Goal: Information Seeking & Learning: Learn about a topic

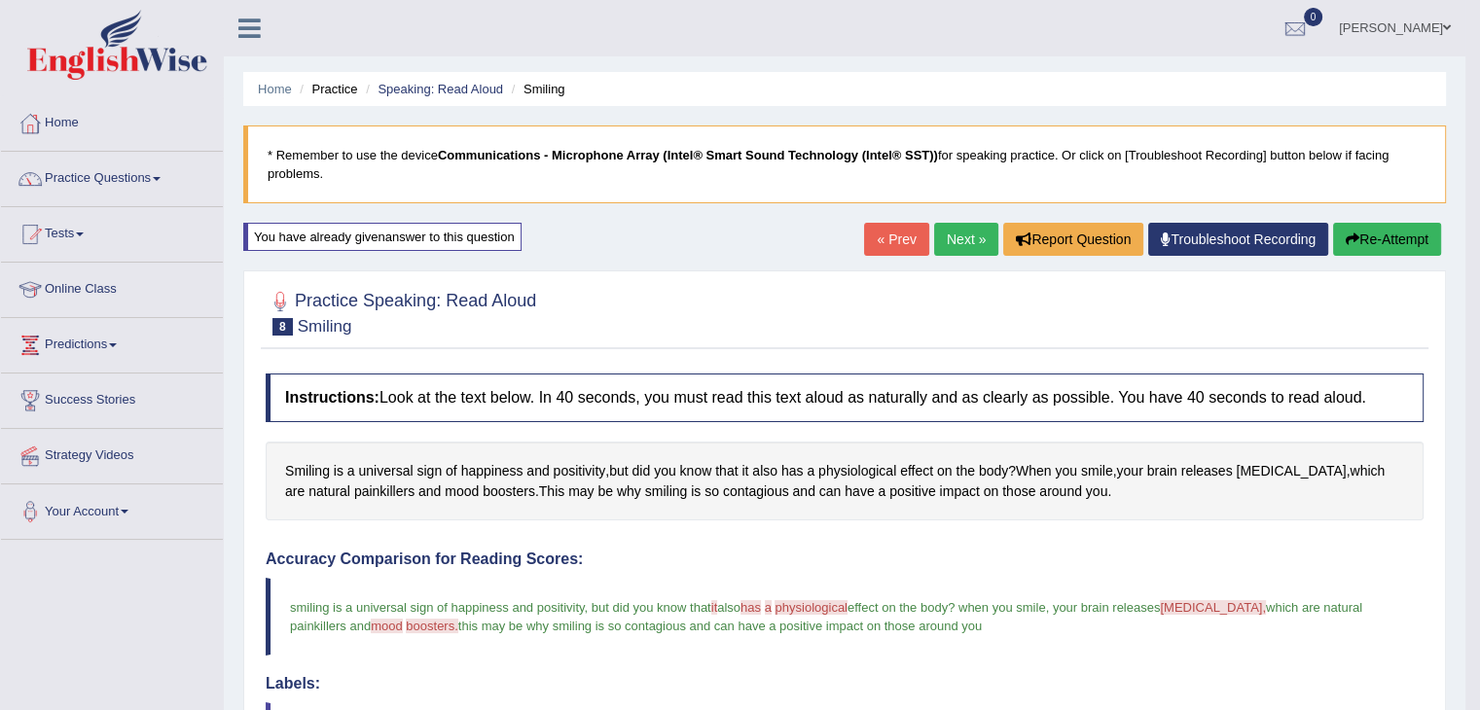
click at [77, 285] on link "Online Class" at bounding box center [112, 287] width 222 height 49
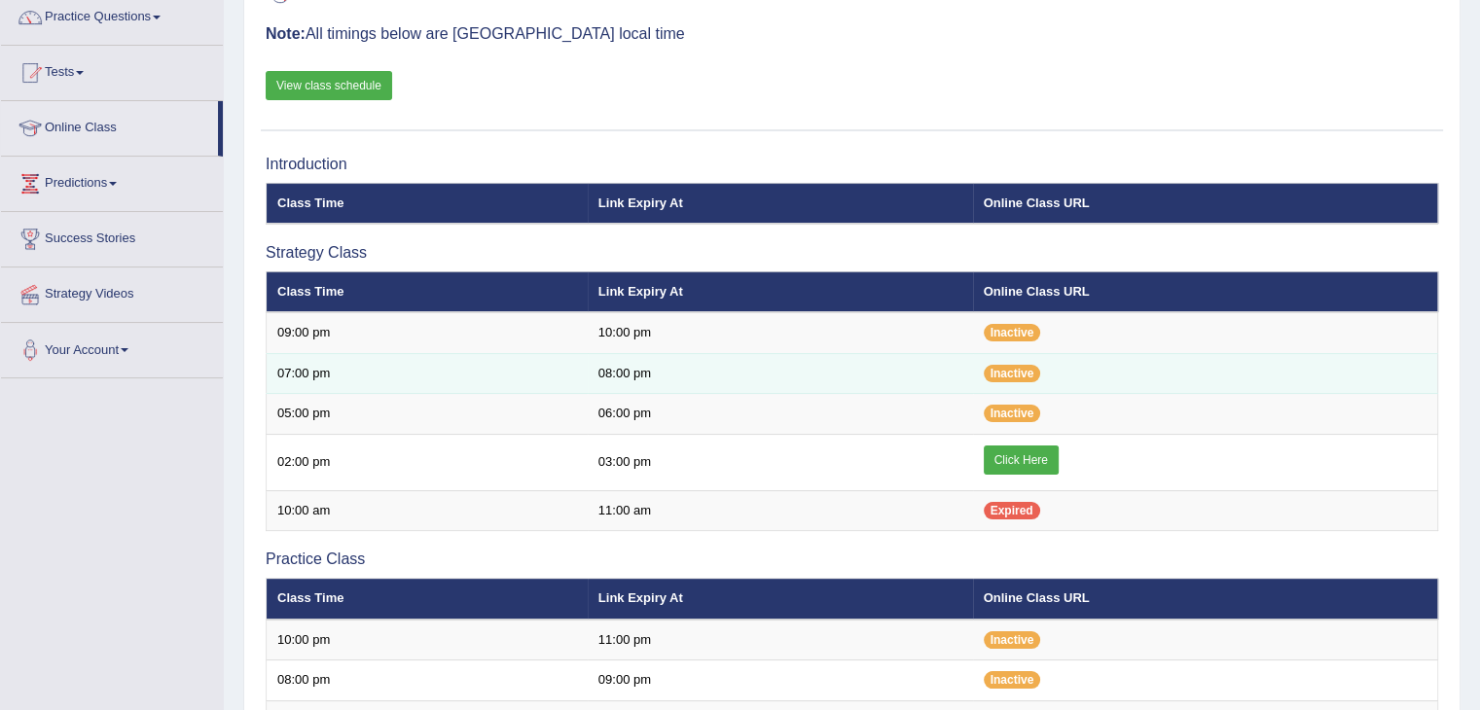
scroll to position [208, 0]
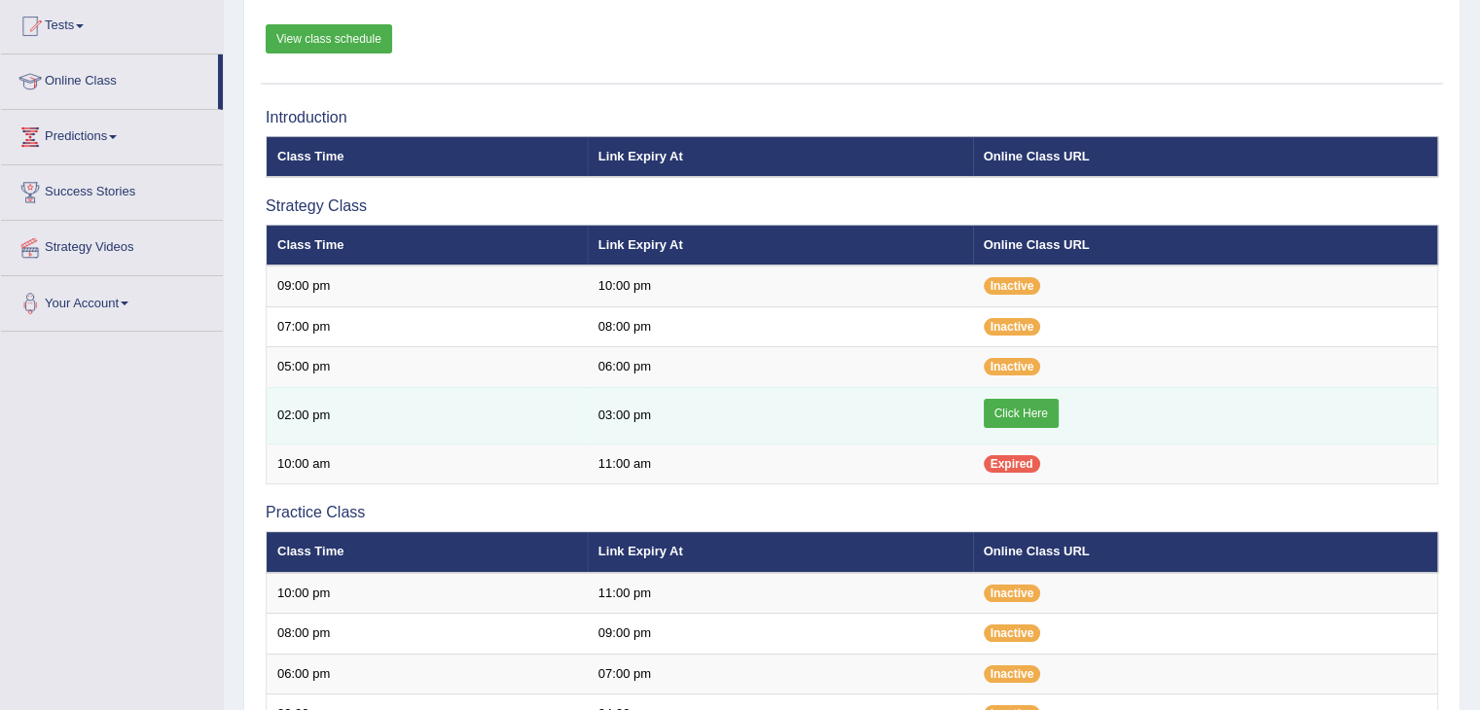
click at [1014, 408] on link "Click Here" at bounding box center [1021, 413] width 75 height 29
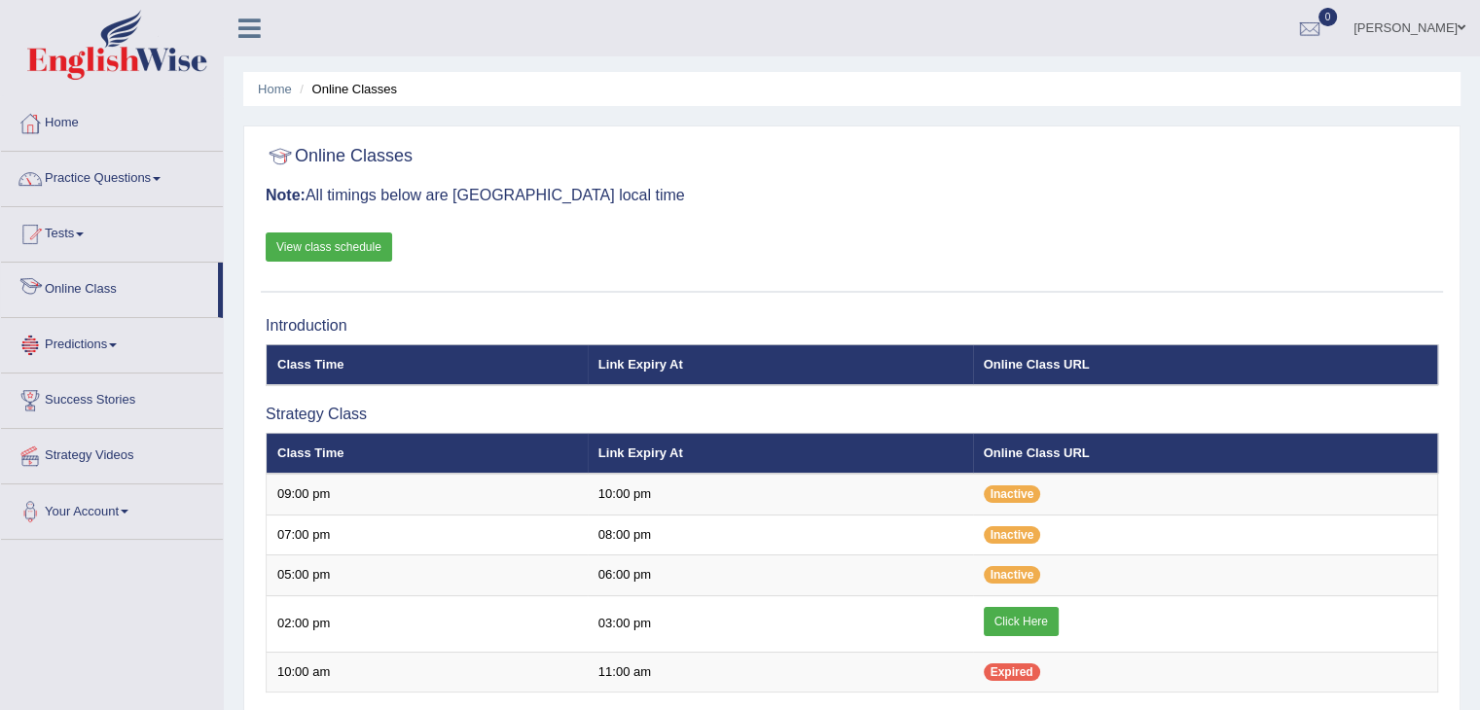
click at [317, 254] on link "View class schedule" at bounding box center [329, 247] width 127 height 29
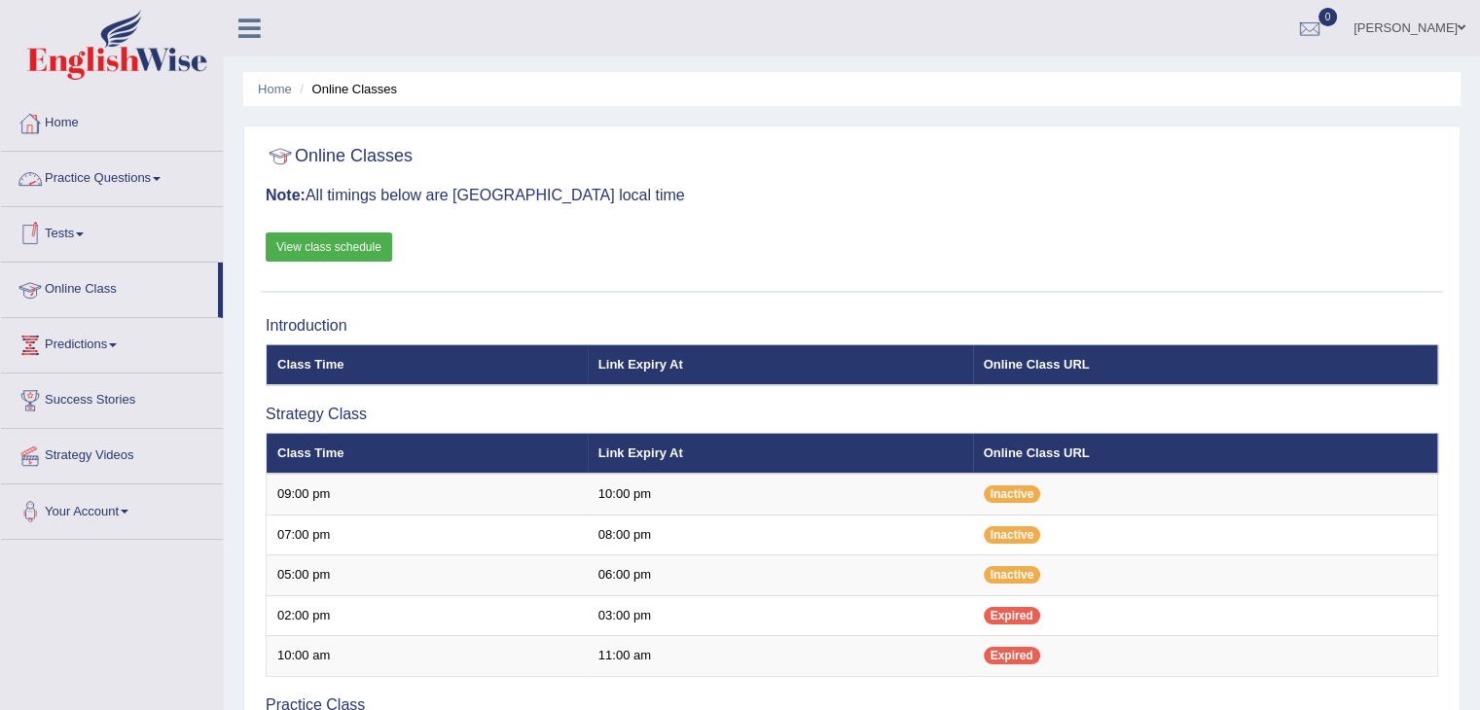
click at [78, 177] on link "Practice Questions" at bounding box center [112, 176] width 222 height 49
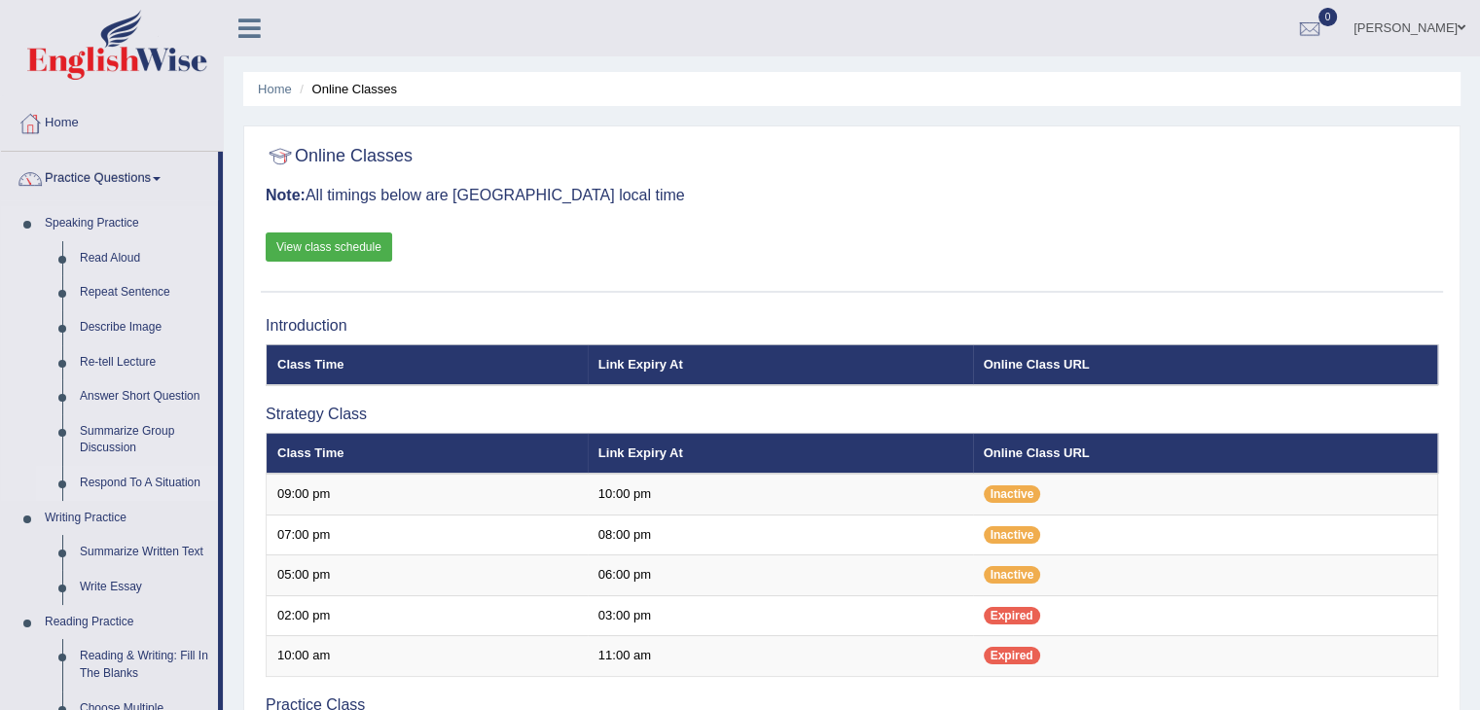
click at [90, 482] on link "Respond To A Situation" at bounding box center [144, 483] width 147 height 35
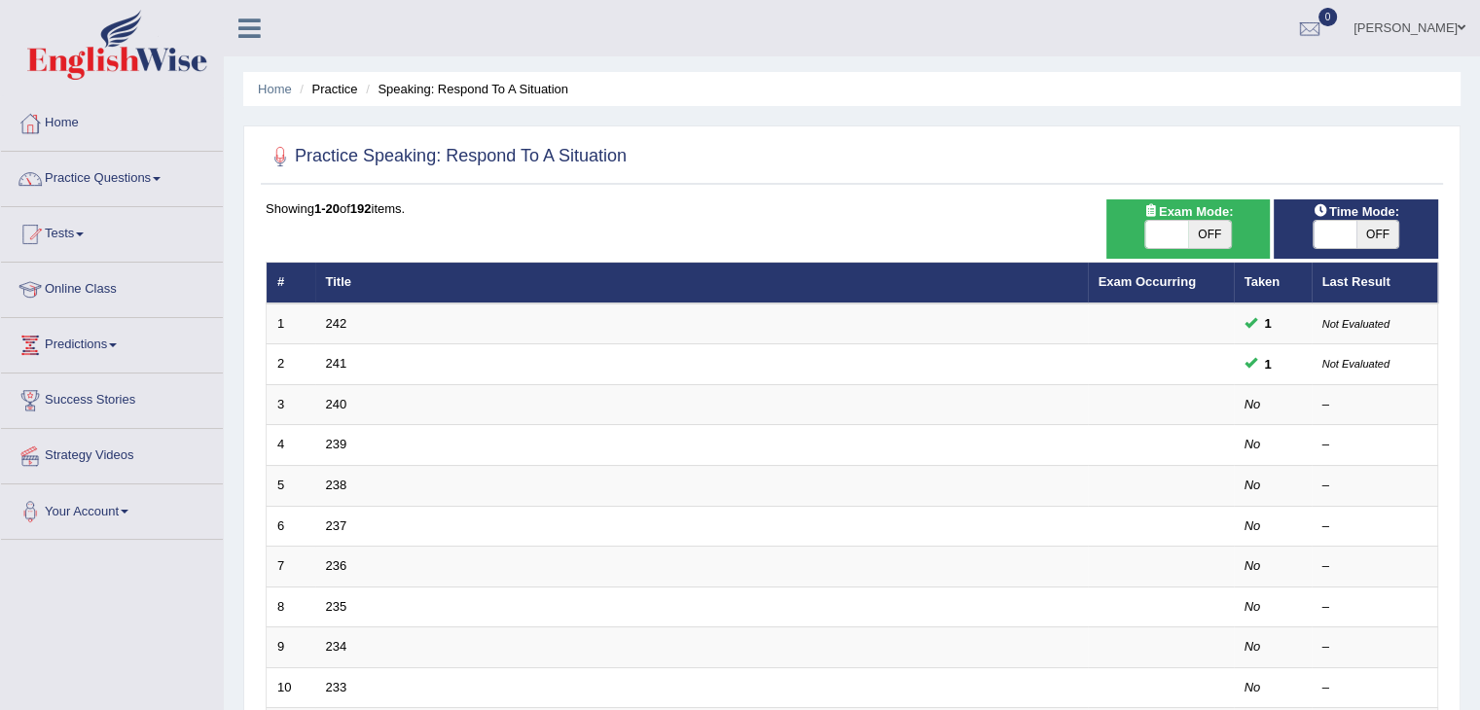
click at [1215, 238] on span "OFF" at bounding box center [1209, 234] width 43 height 27
checkbox input "true"
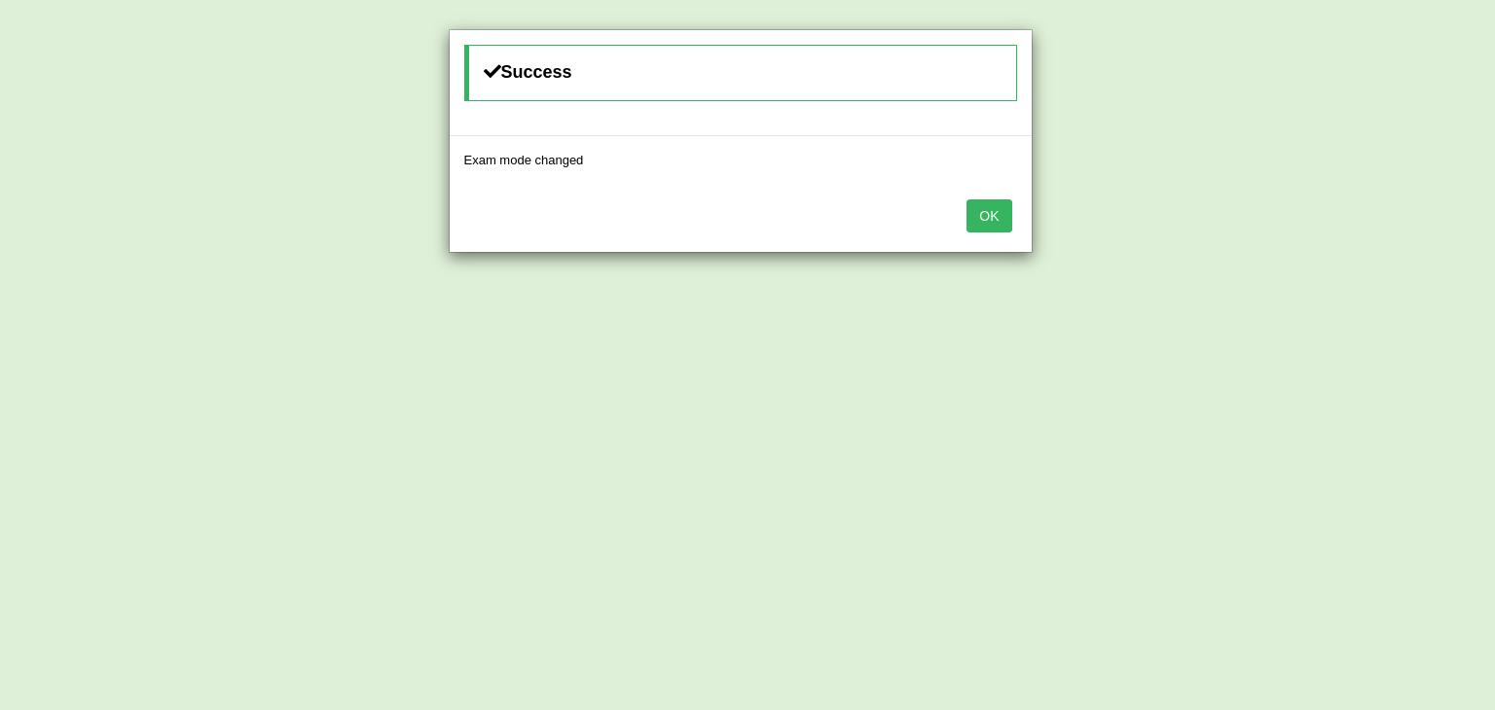
click at [984, 211] on button "OK" at bounding box center [988, 216] width 45 height 33
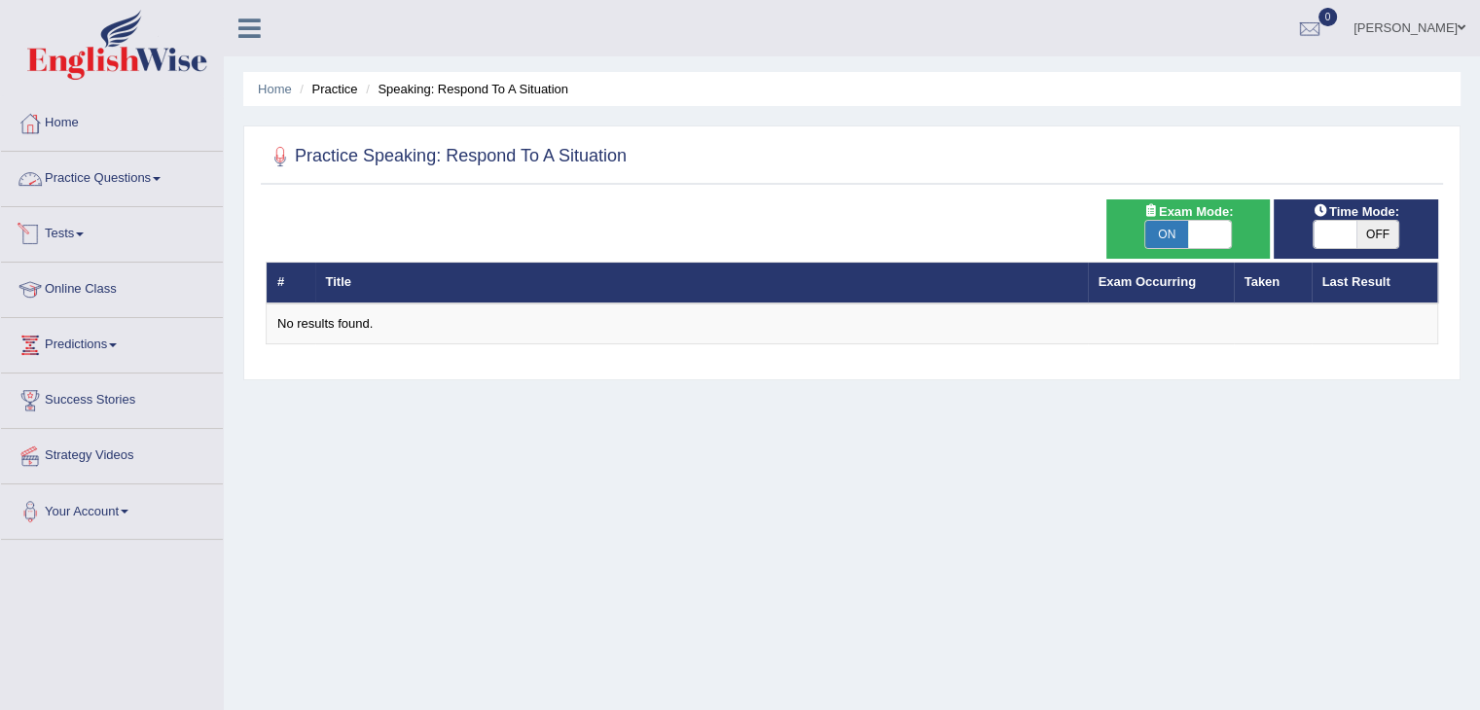
click at [155, 185] on link "Practice Questions" at bounding box center [112, 176] width 222 height 49
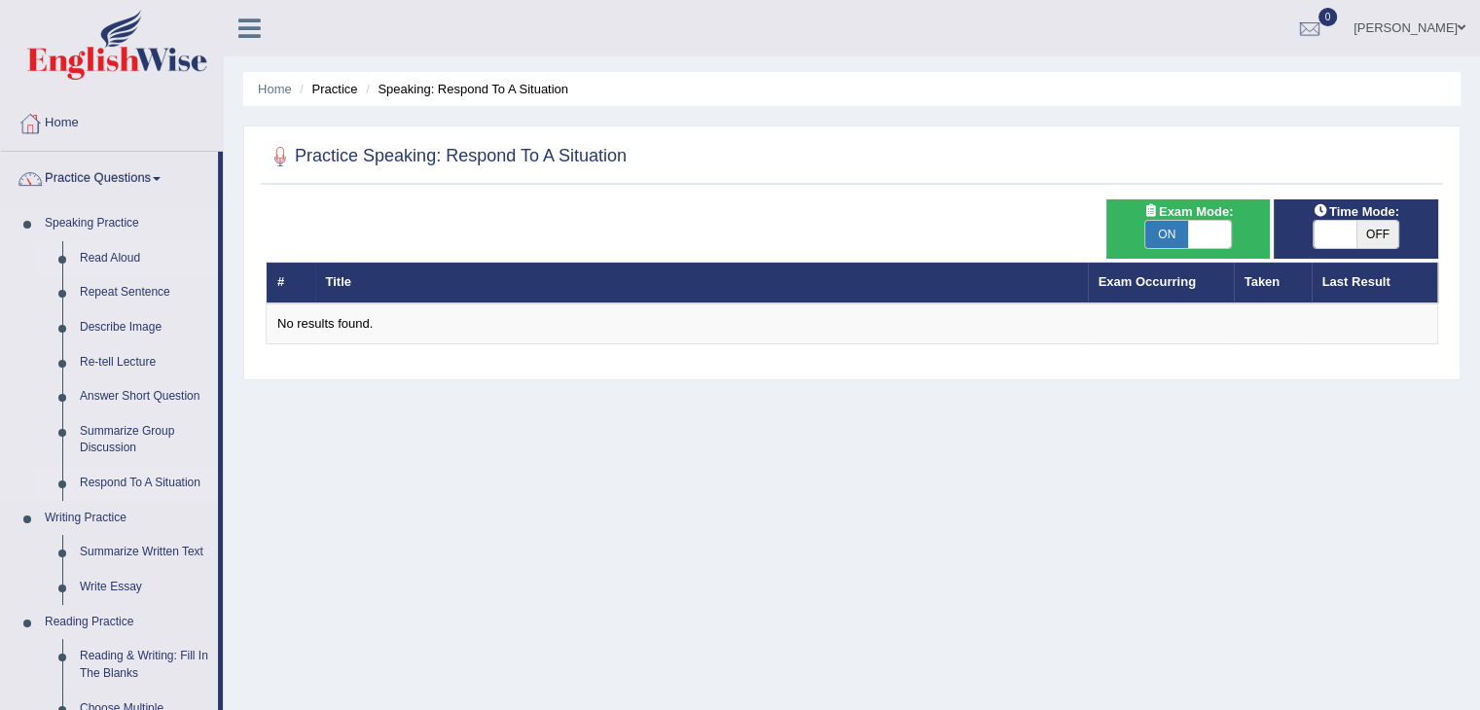
click at [127, 256] on link "Read Aloud" at bounding box center [144, 258] width 147 height 35
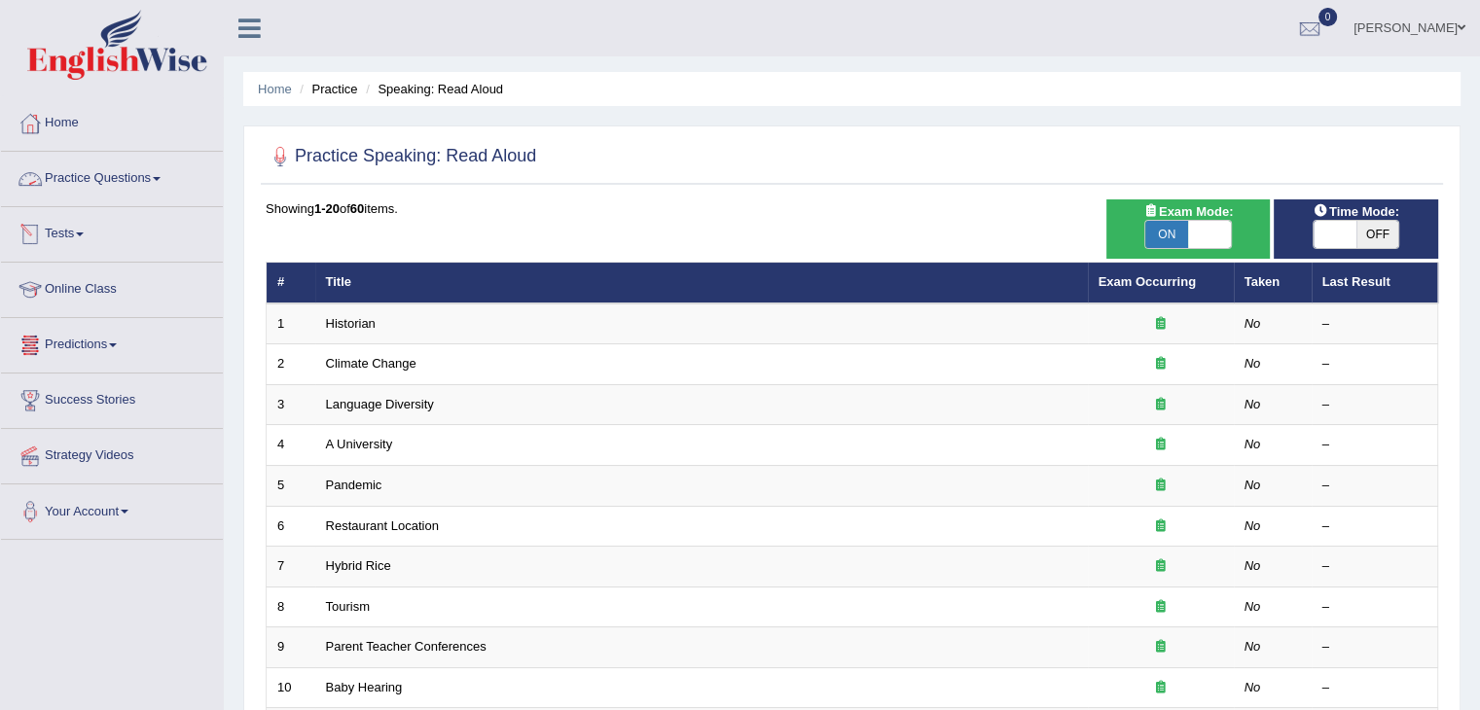
click at [107, 187] on link "Practice Questions" at bounding box center [112, 176] width 222 height 49
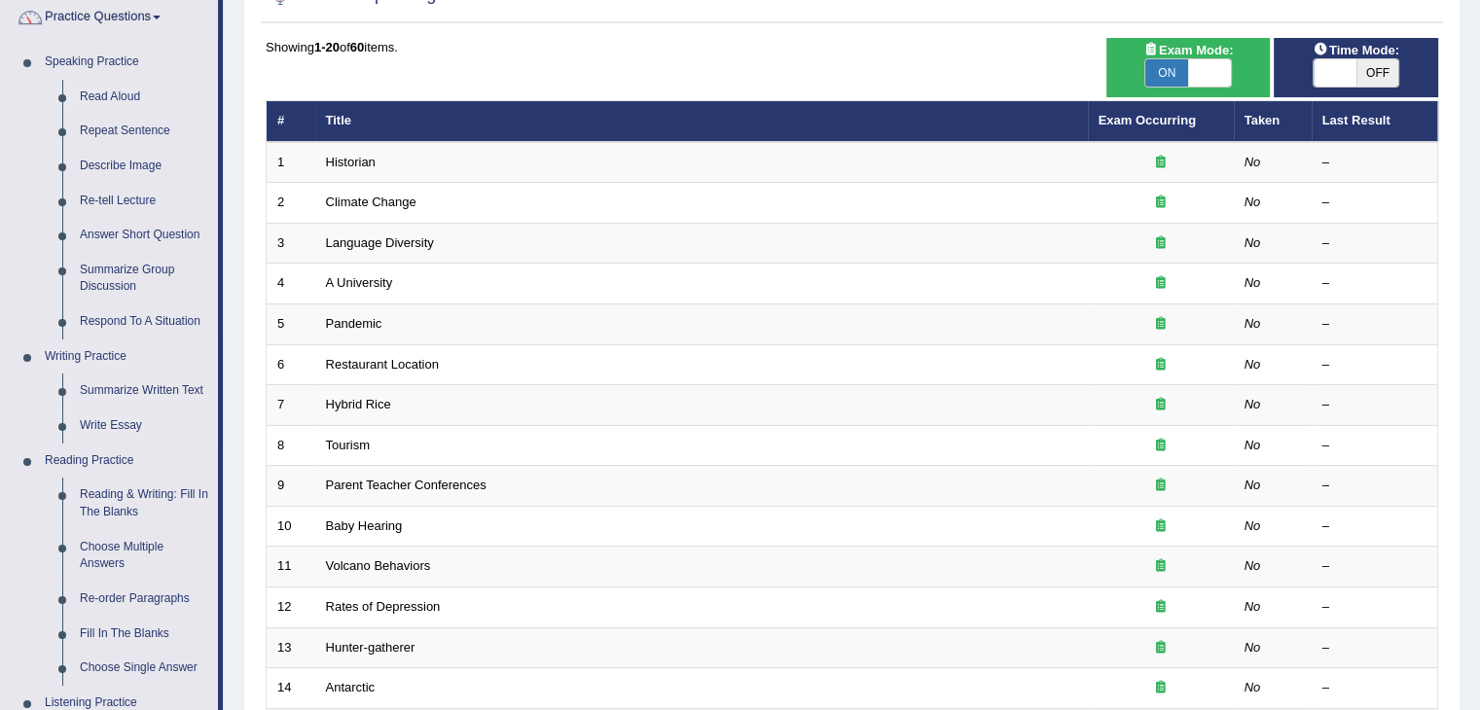
scroll to position [163, 0]
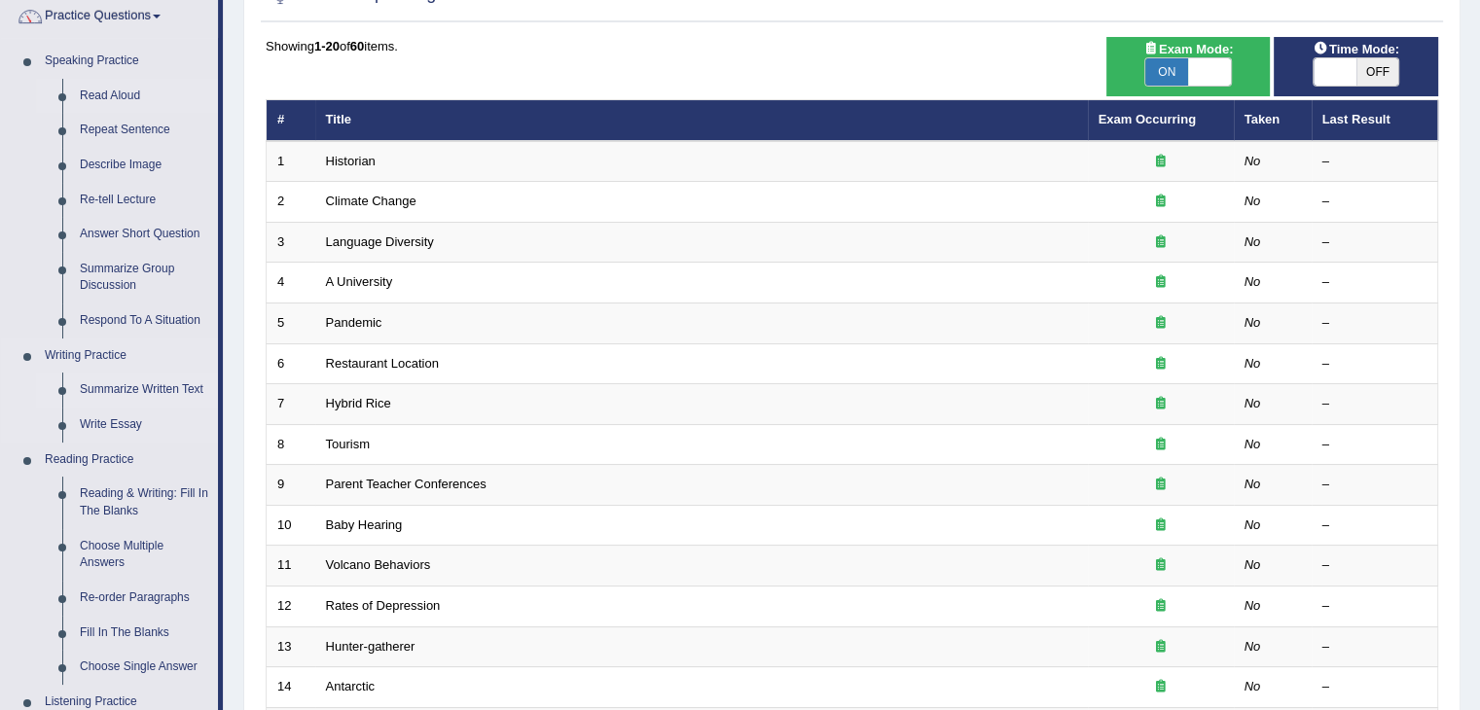
click at [111, 376] on link "Summarize Written Text" at bounding box center [144, 390] width 147 height 35
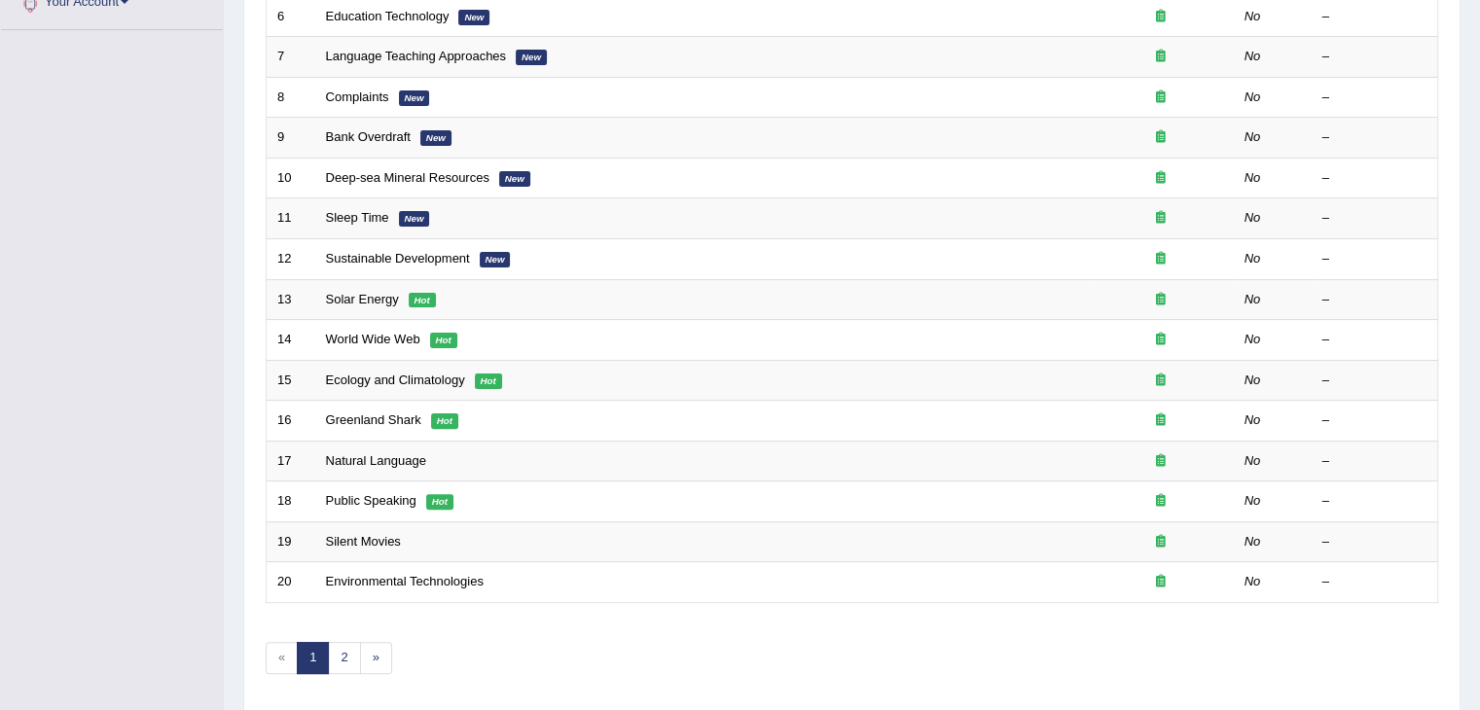
scroll to position [572, 0]
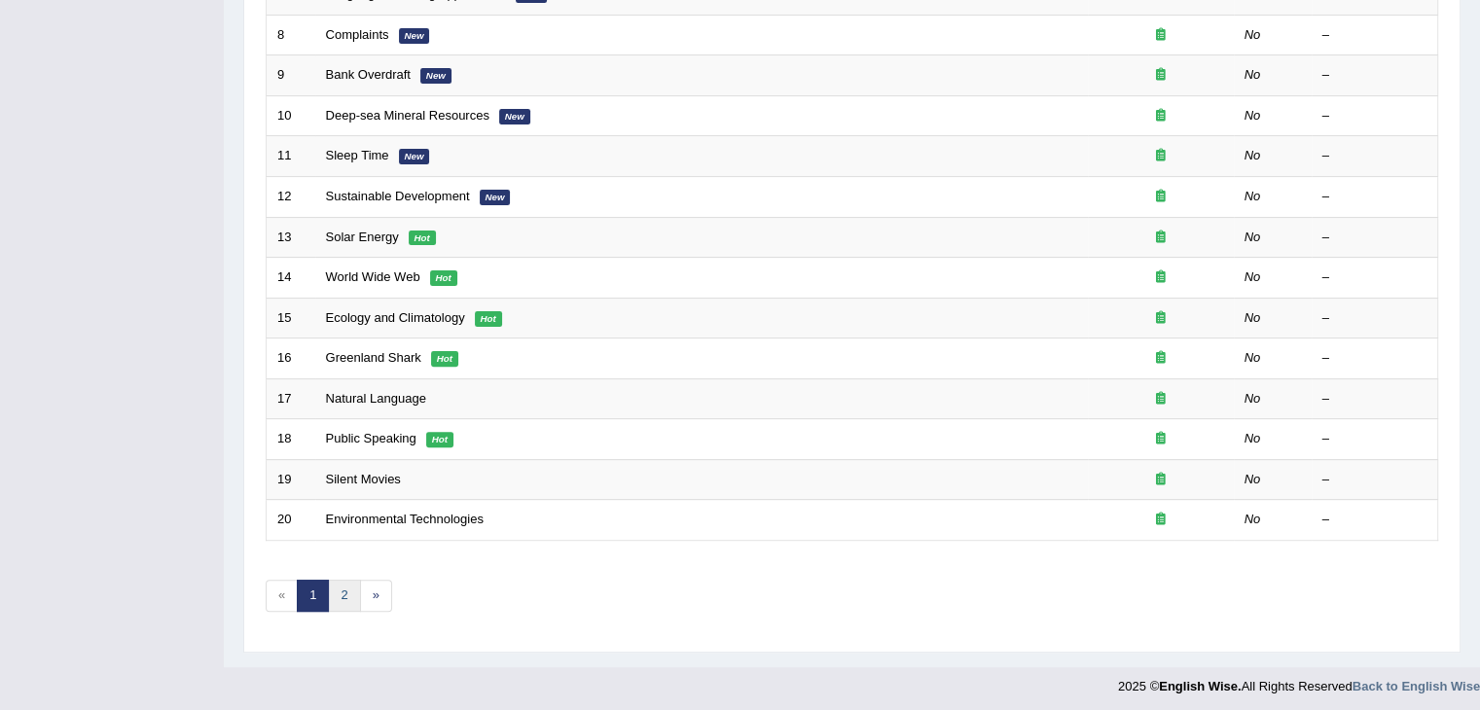
click at [339, 593] on link "2" at bounding box center [344, 596] width 32 height 32
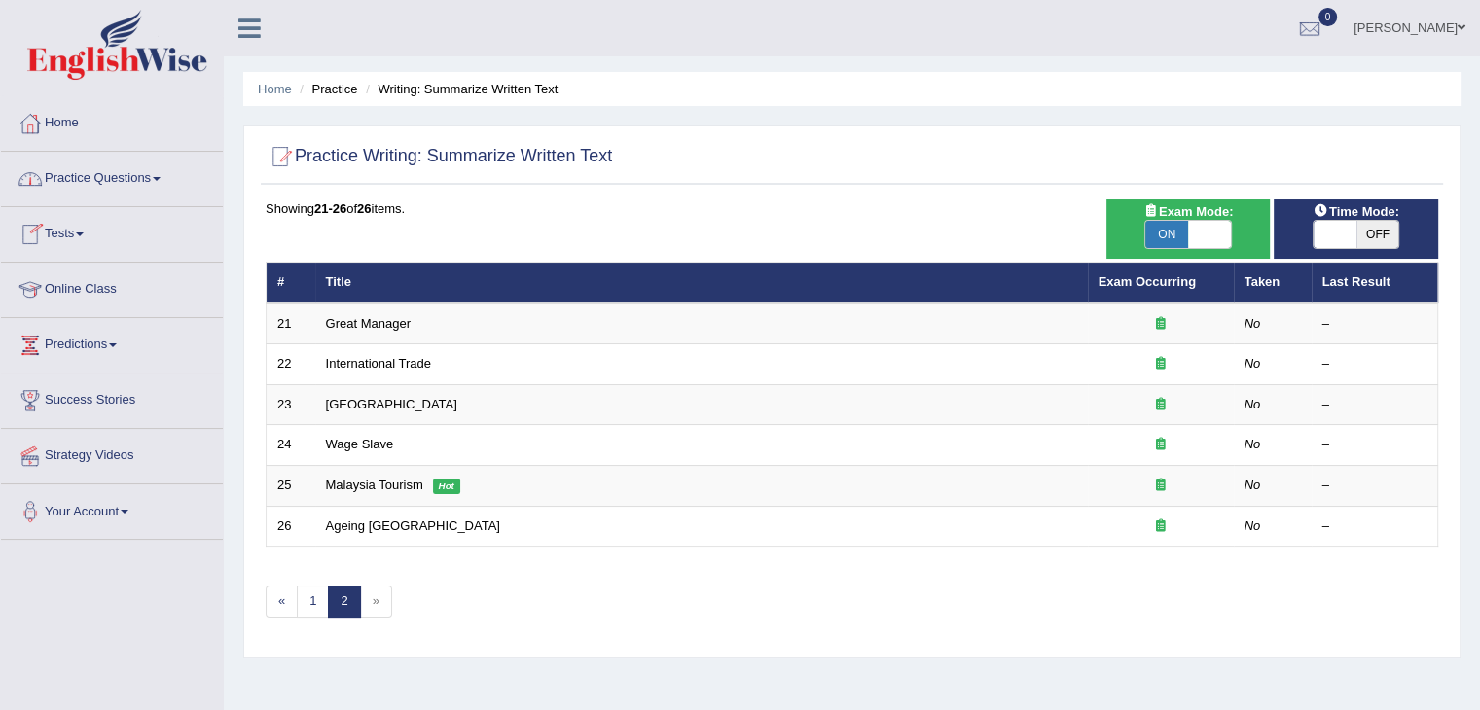
click at [113, 172] on link "Practice Questions" at bounding box center [112, 176] width 222 height 49
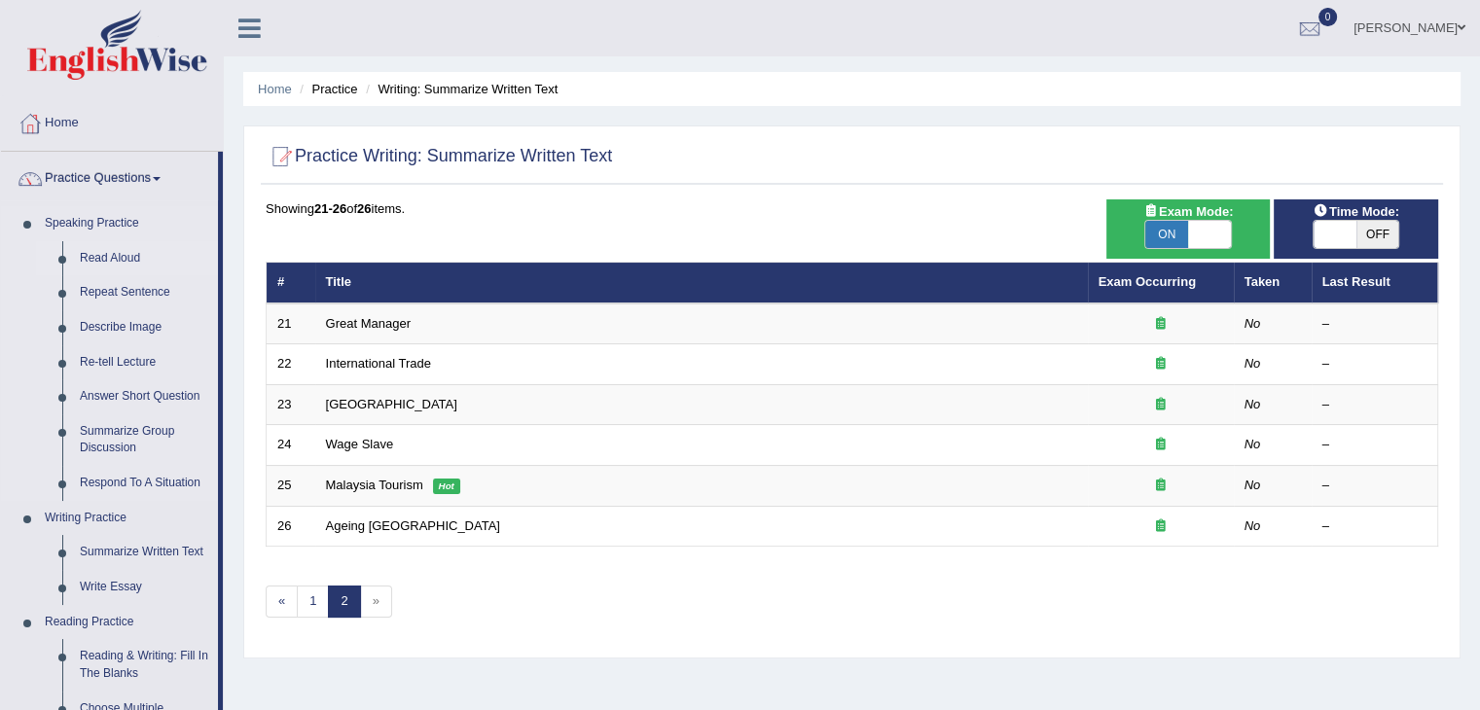
click at [111, 258] on link "Read Aloud" at bounding box center [144, 258] width 147 height 35
